Goal: Information Seeking & Learning: Learn about a topic

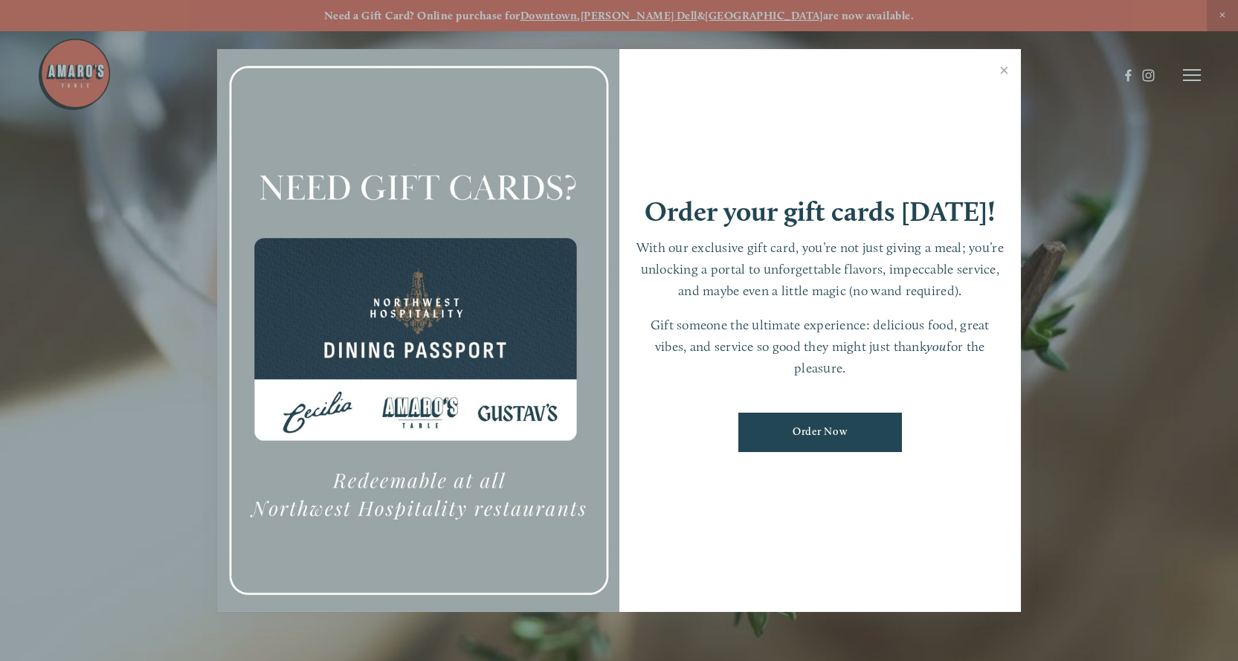
click at [138, 522] on div at bounding box center [619, 330] width 1238 height 661
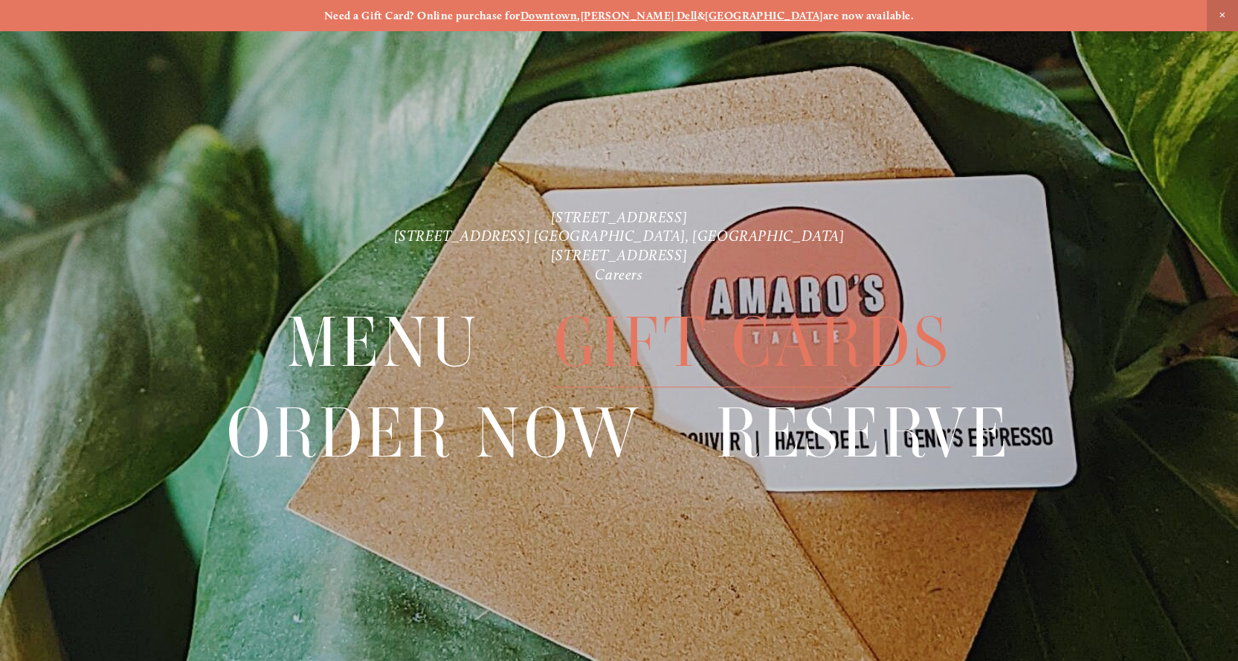
scroll to position [31, 0]
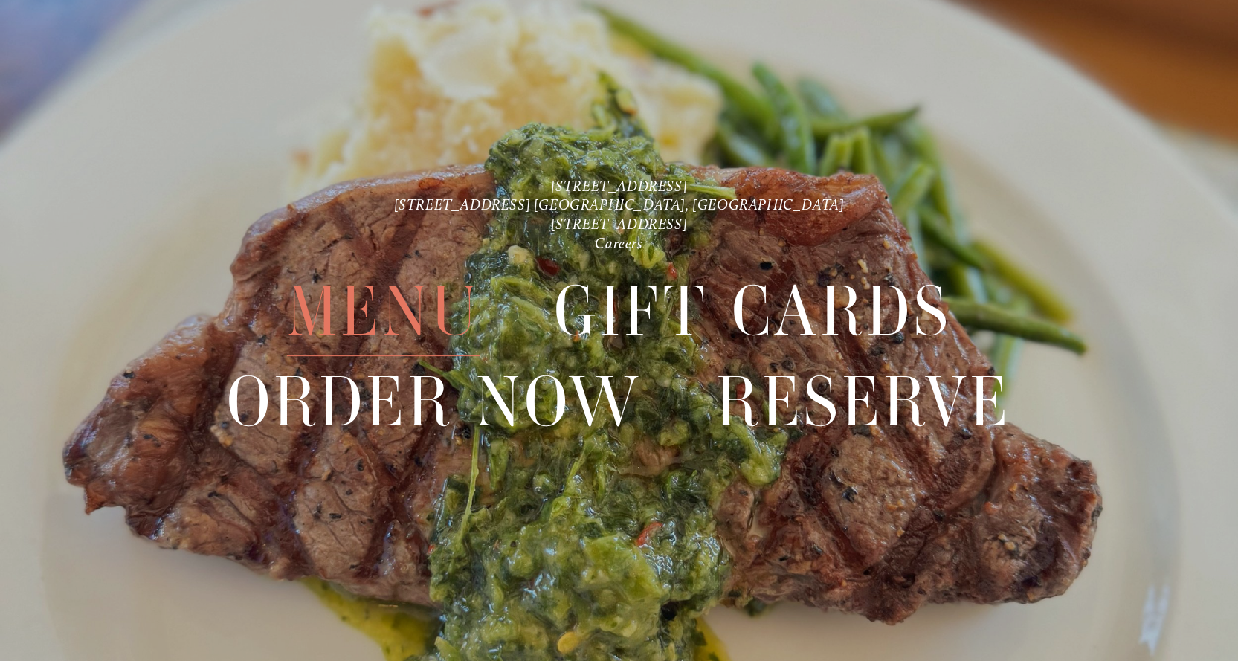
click at [399, 318] on span "Menu" at bounding box center [383, 311] width 193 height 90
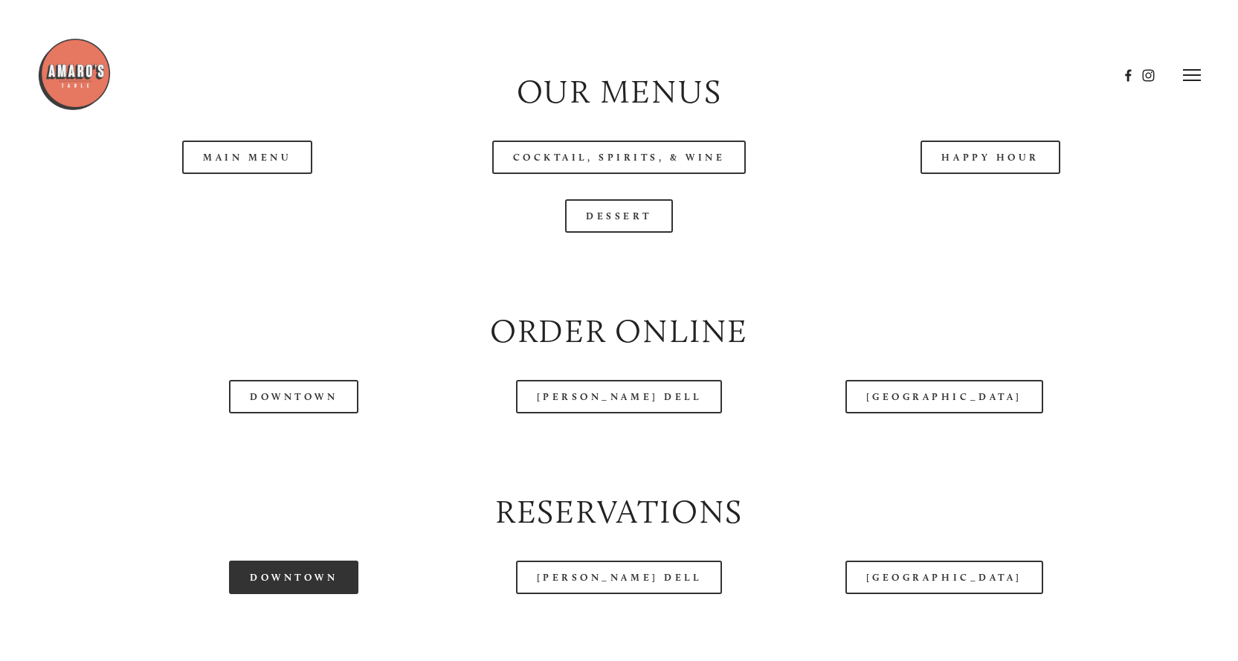
scroll to position [1561, 0]
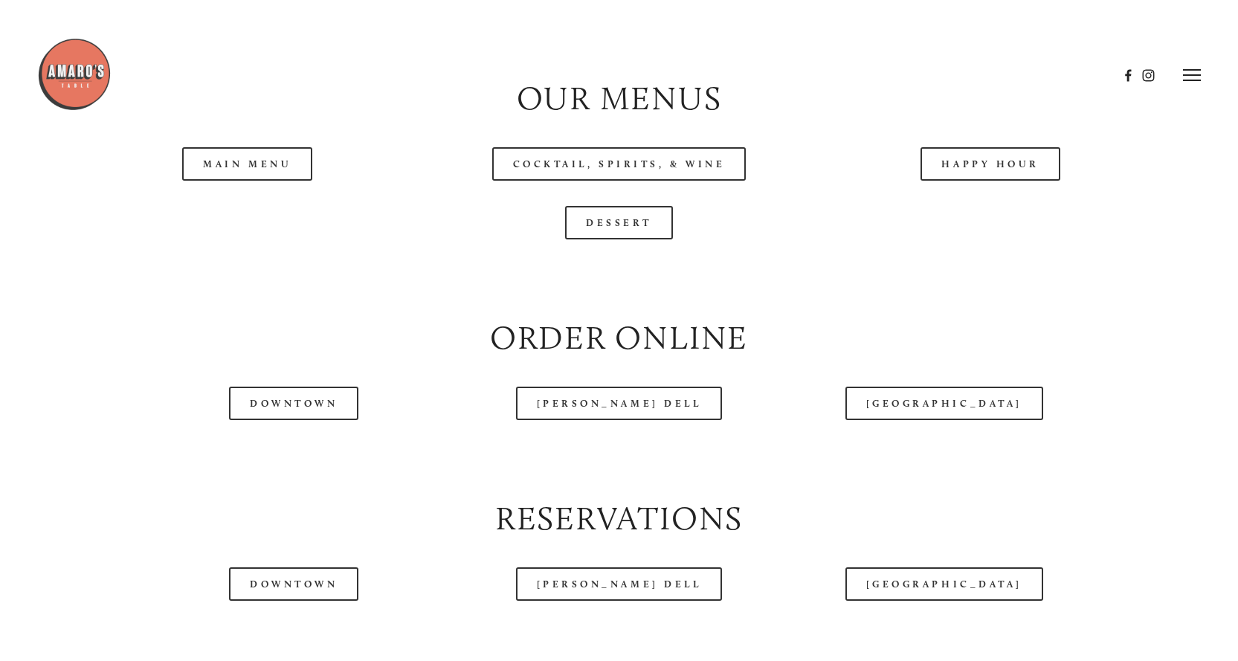
click at [230, 186] on div "Main Menu" at bounding box center [248, 164] width 372 height 59
click at [235, 181] on link "Main Menu" at bounding box center [247, 163] width 130 height 33
click at [630, 239] on link "Dessert" at bounding box center [619, 222] width 108 height 33
click at [976, 181] on link "Happy Hour" at bounding box center [990, 163] width 140 height 33
